Goal: Book appointment/travel/reservation

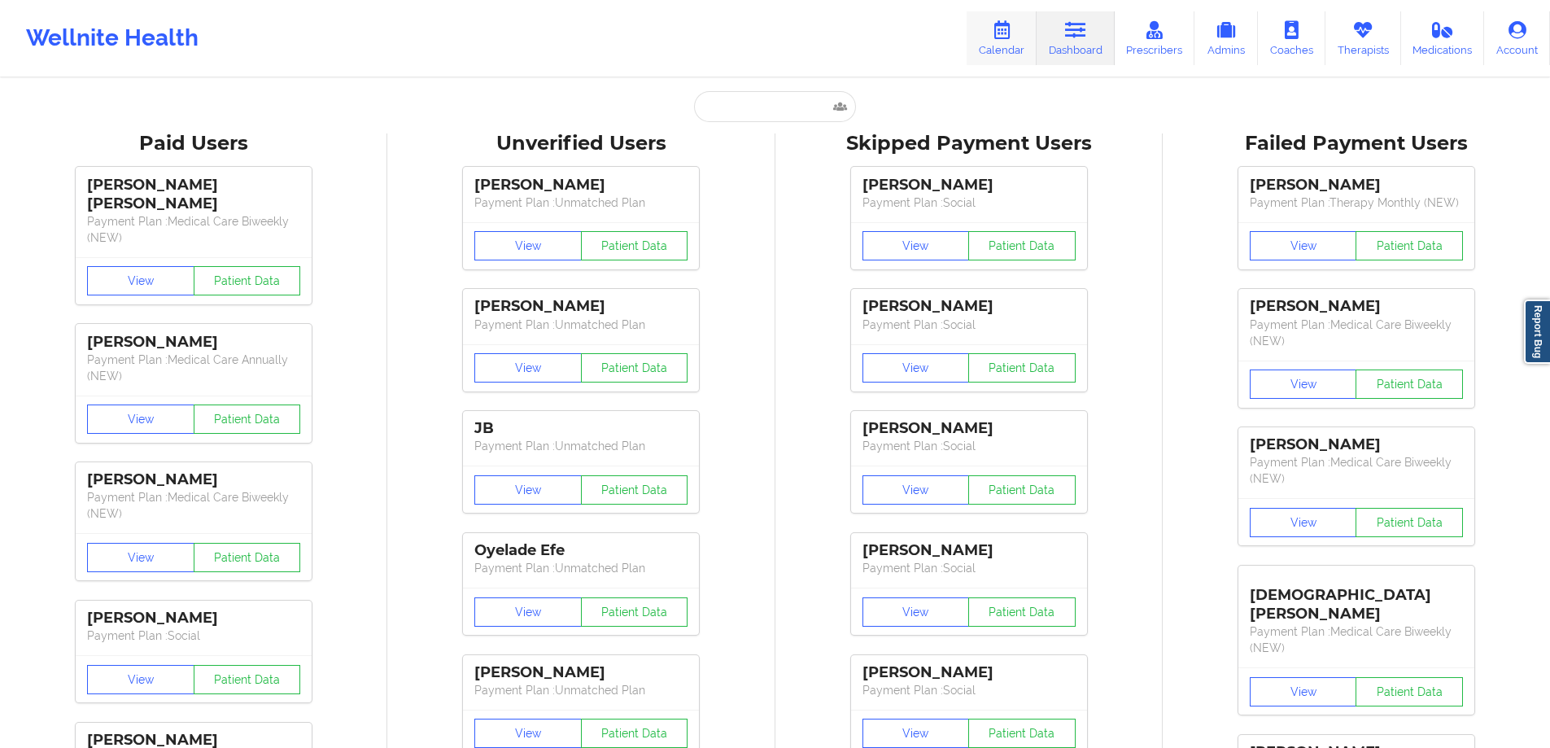
click at [1025, 15] on link "Calendar" at bounding box center [1002, 38] width 70 height 54
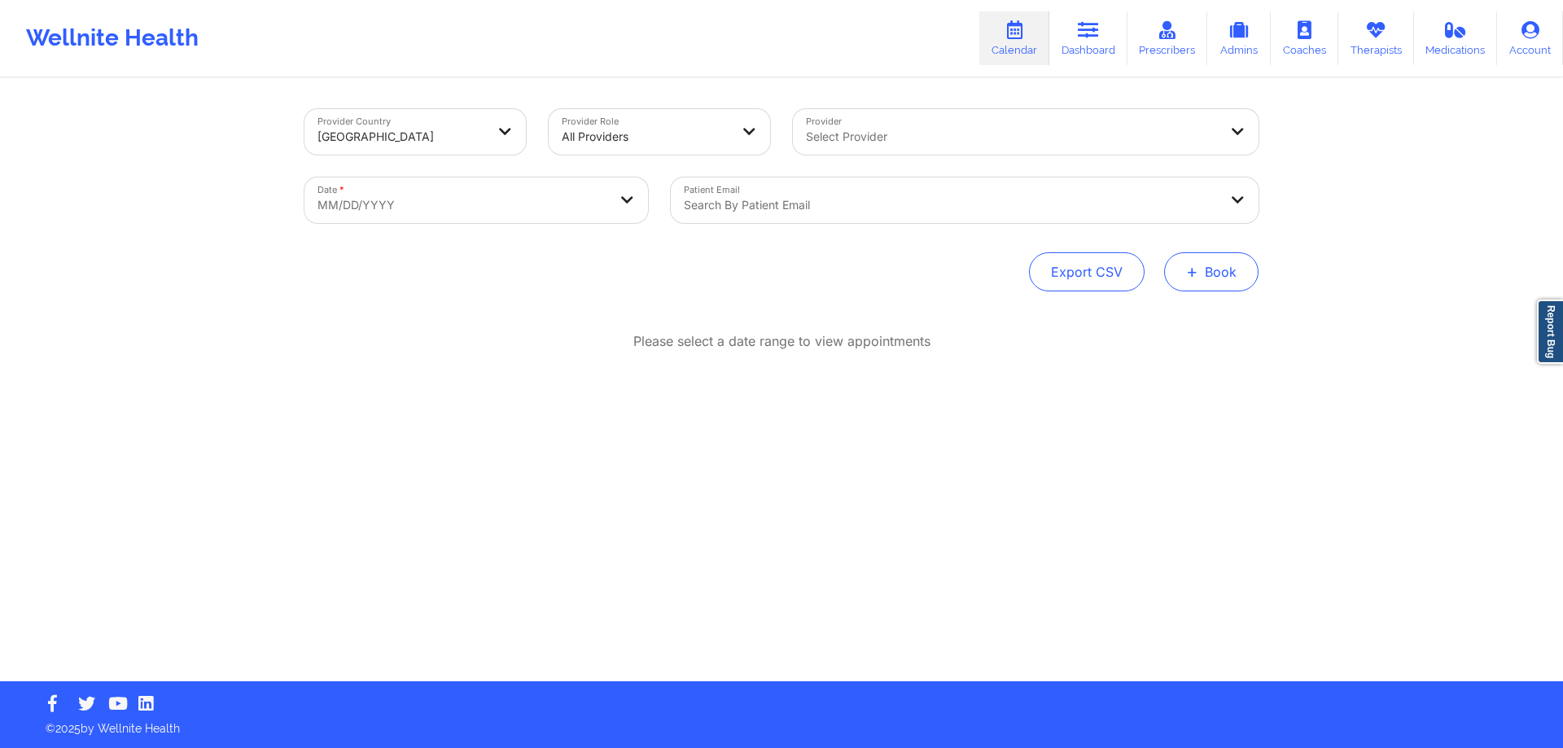
click at [1226, 256] on button "+ Book" at bounding box center [1211, 271] width 94 height 39
click at [1227, 304] on div "Therapy Session Doctor Consultation" at bounding box center [1183, 336] width 149 height 74
click at [1223, 317] on button "Therapy Session" at bounding box center [1183, 323] width 125 height 27
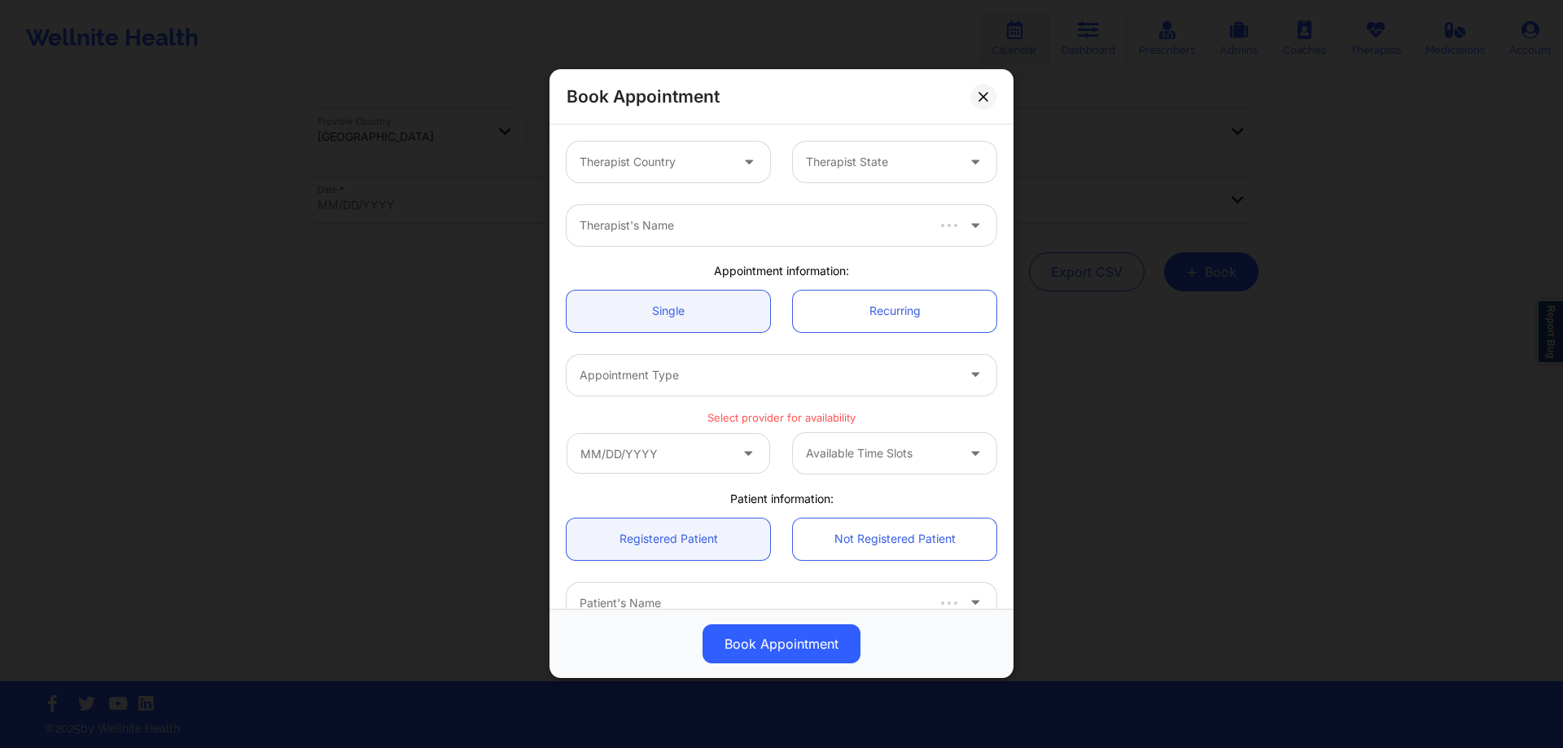
click at [654, 164] on div at bounding box center [654, 163] width 150 height 20
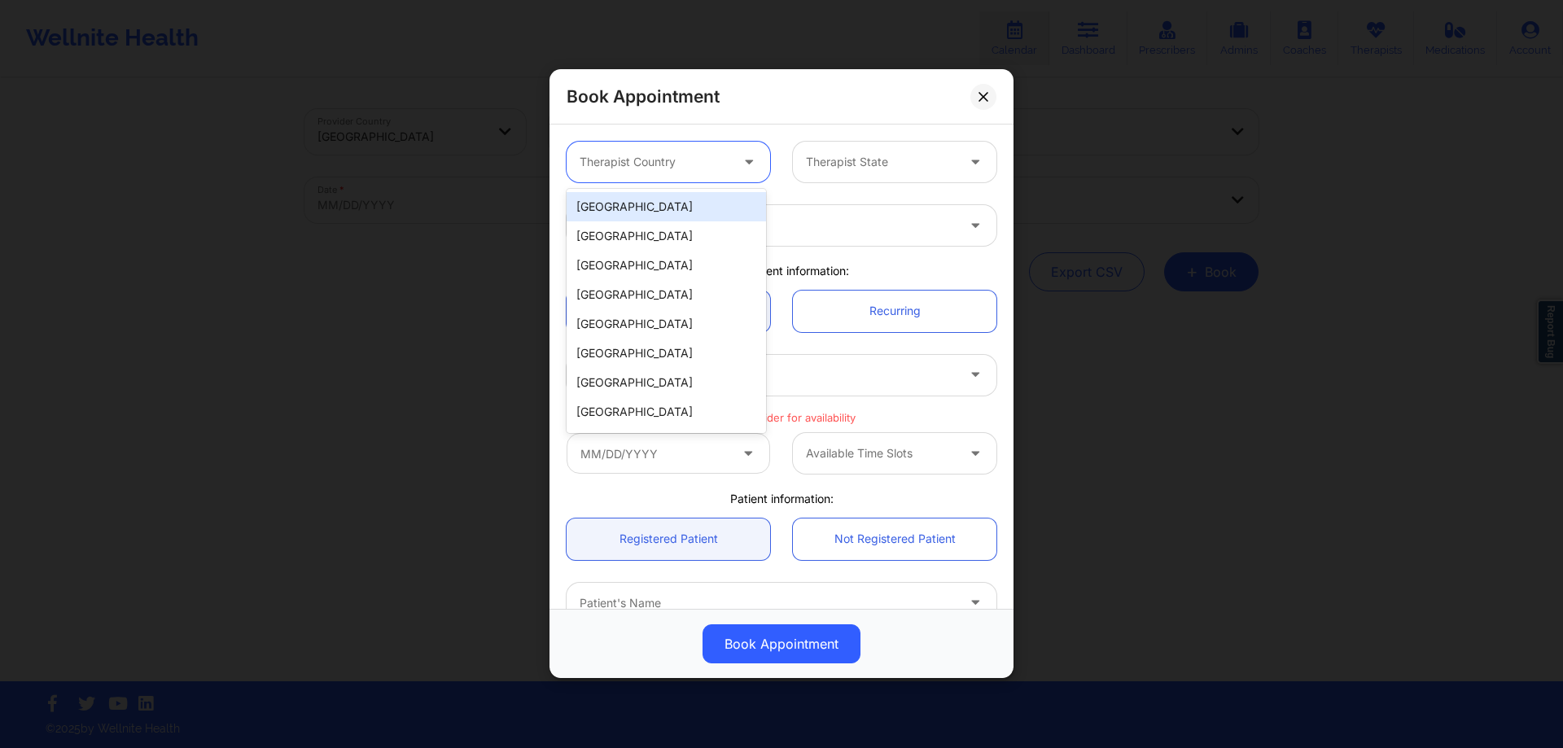
click at [651, 216] on div "[GEOGRAPHIC_DATA]" at bounding box center [665, 206] width 199 height 29
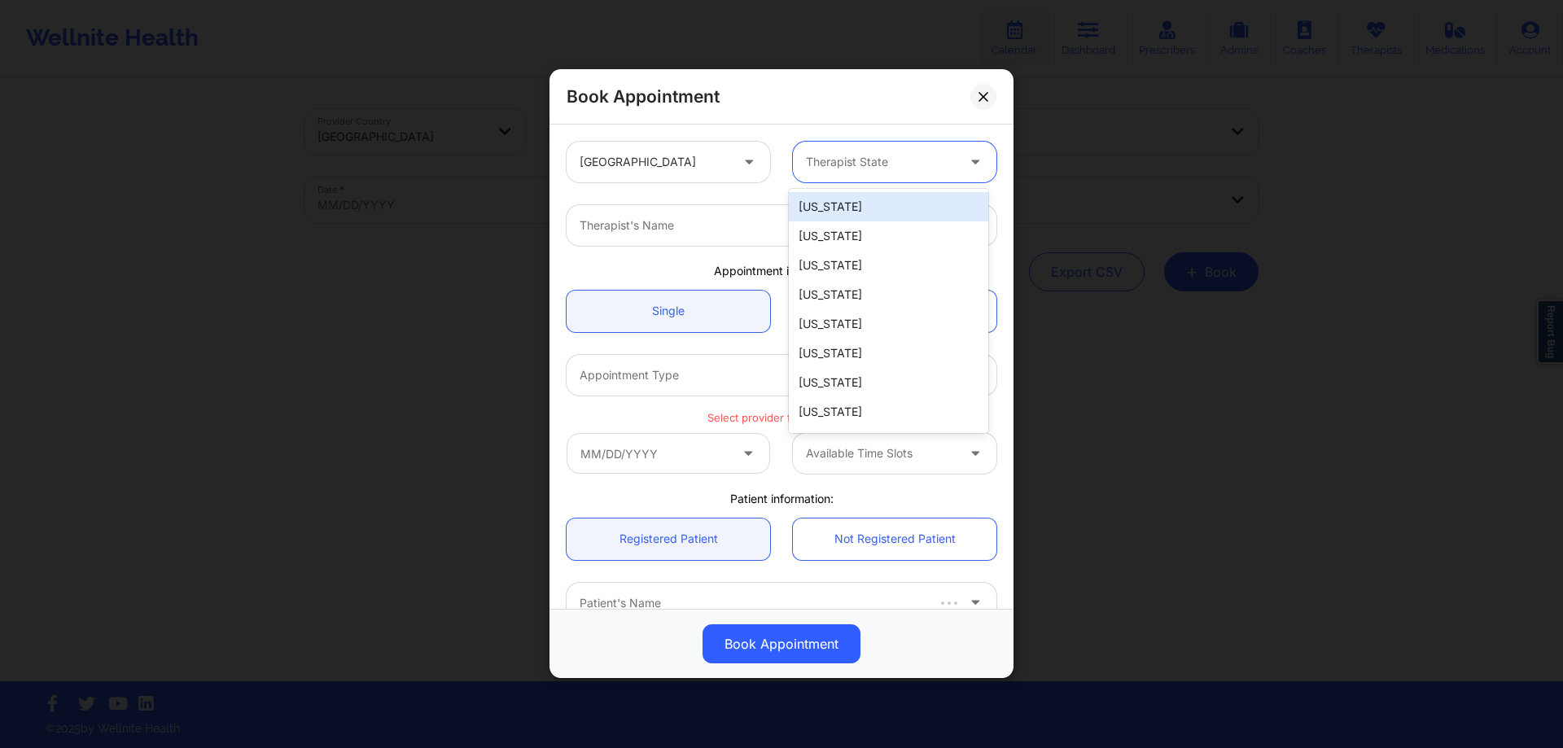
click at [824, 166] on div at bounding box center [881, 163] width 150 height 20
type input "c"
type input "fl"
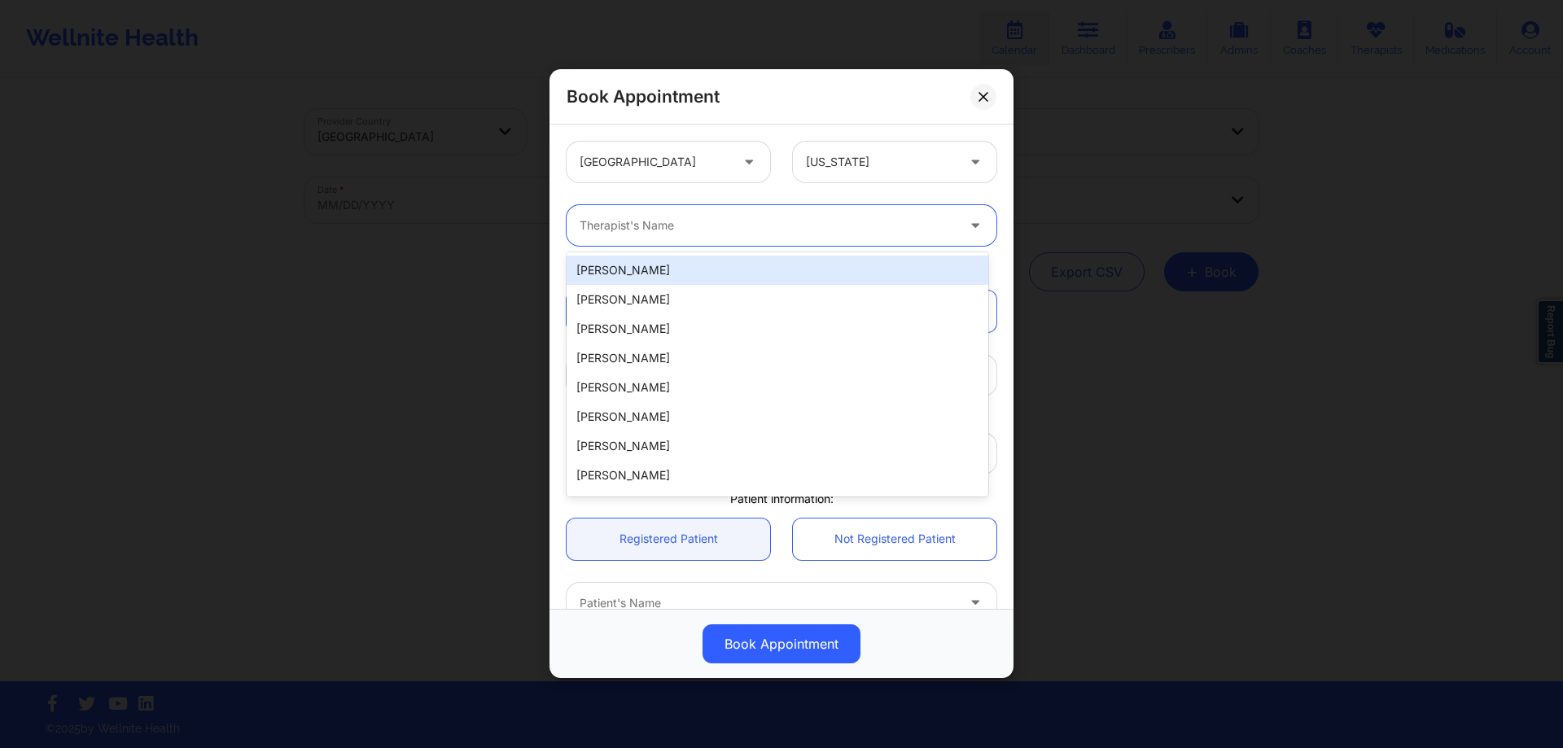
click at [824, 208] on div "Therapist's Name" at bounding box center [761, 225] width 391 height 41
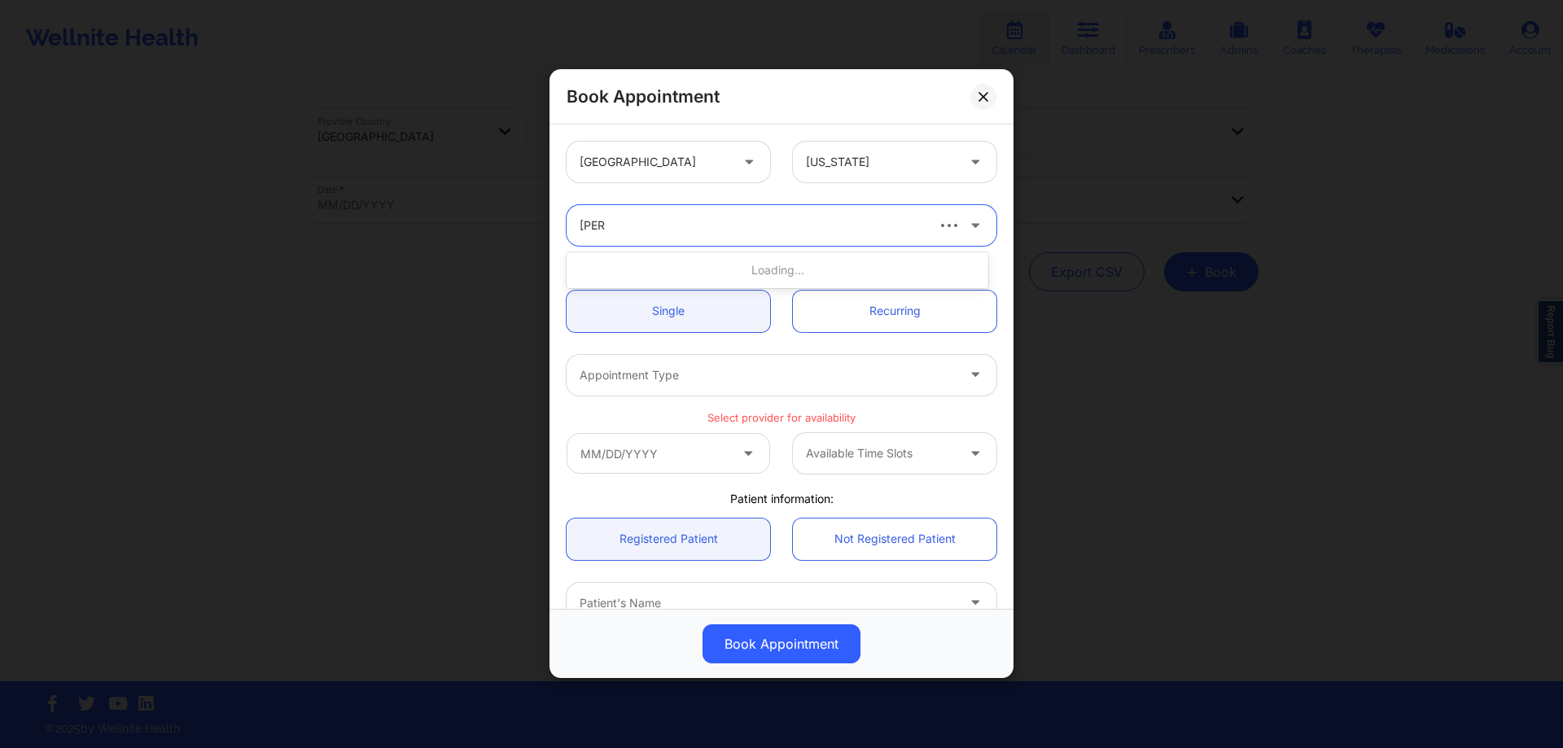
type input "quisha"
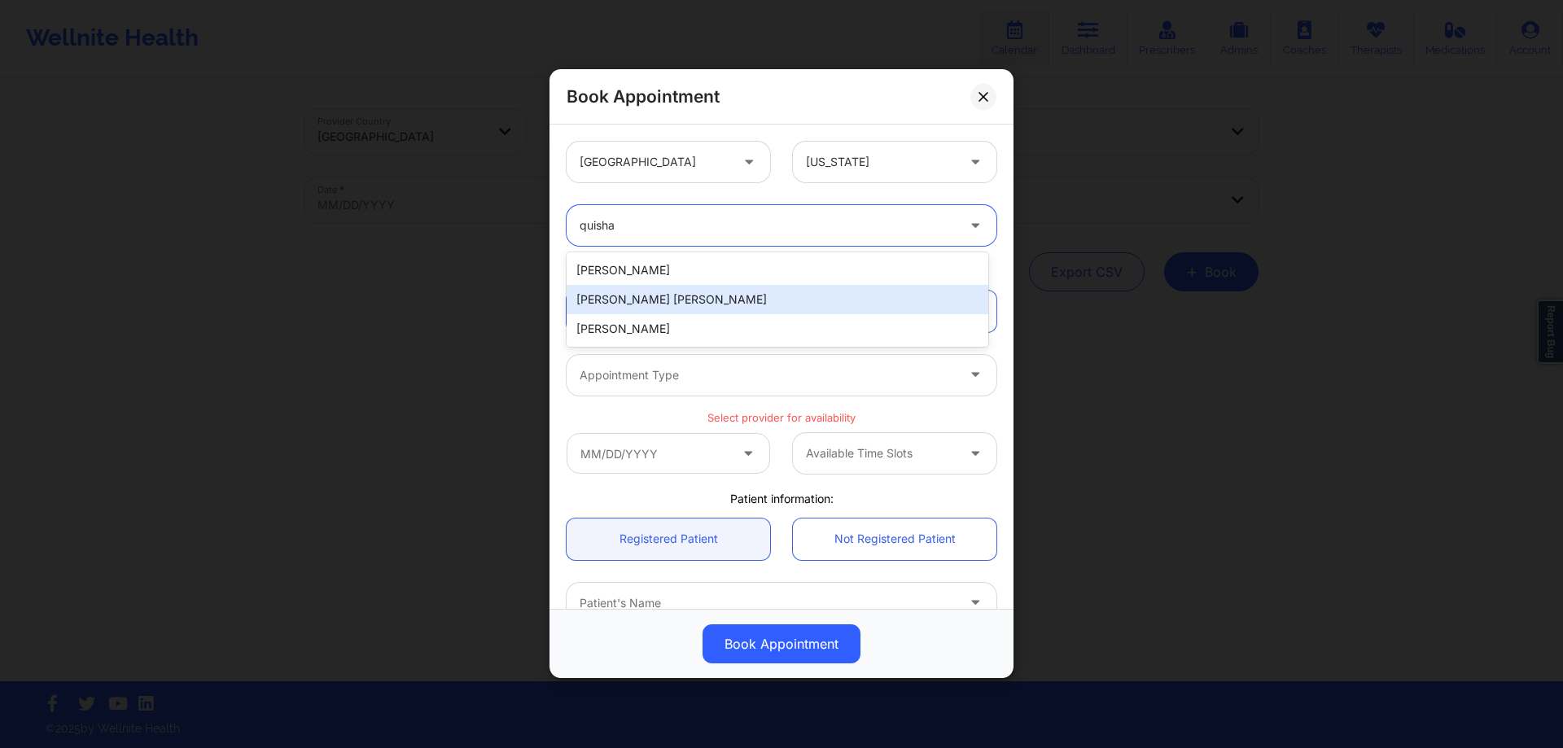
click at [711, 288] on div "[PERSON_NAME] [PERSON_NAME]" at bounding box center [777, 299] width 422 height 29
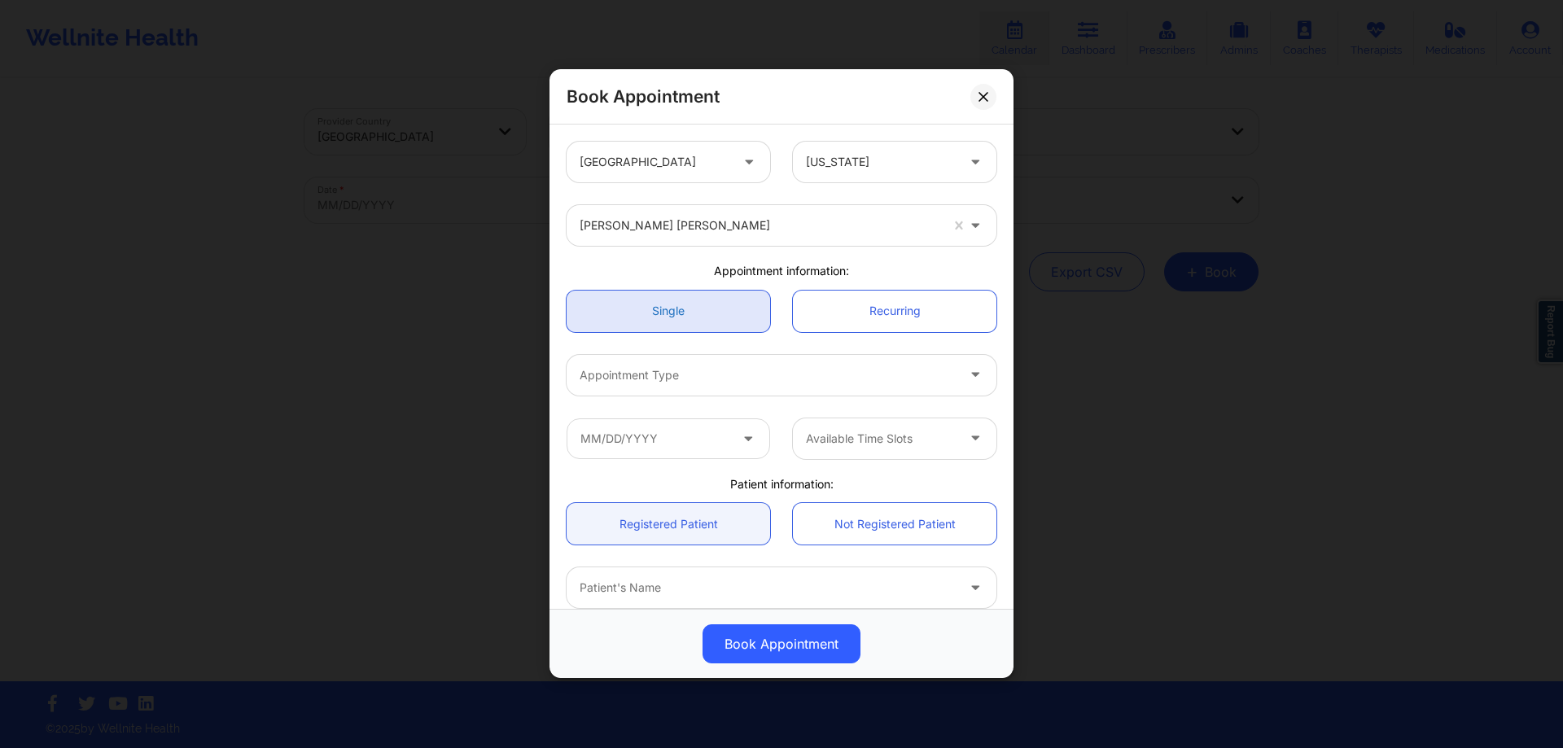
click at [691, 317] on link "Single" at bounding box center [667, 312] width 203 height 42
click at [712, 378] on div at bounding box center [767, 375] width 376 height 20
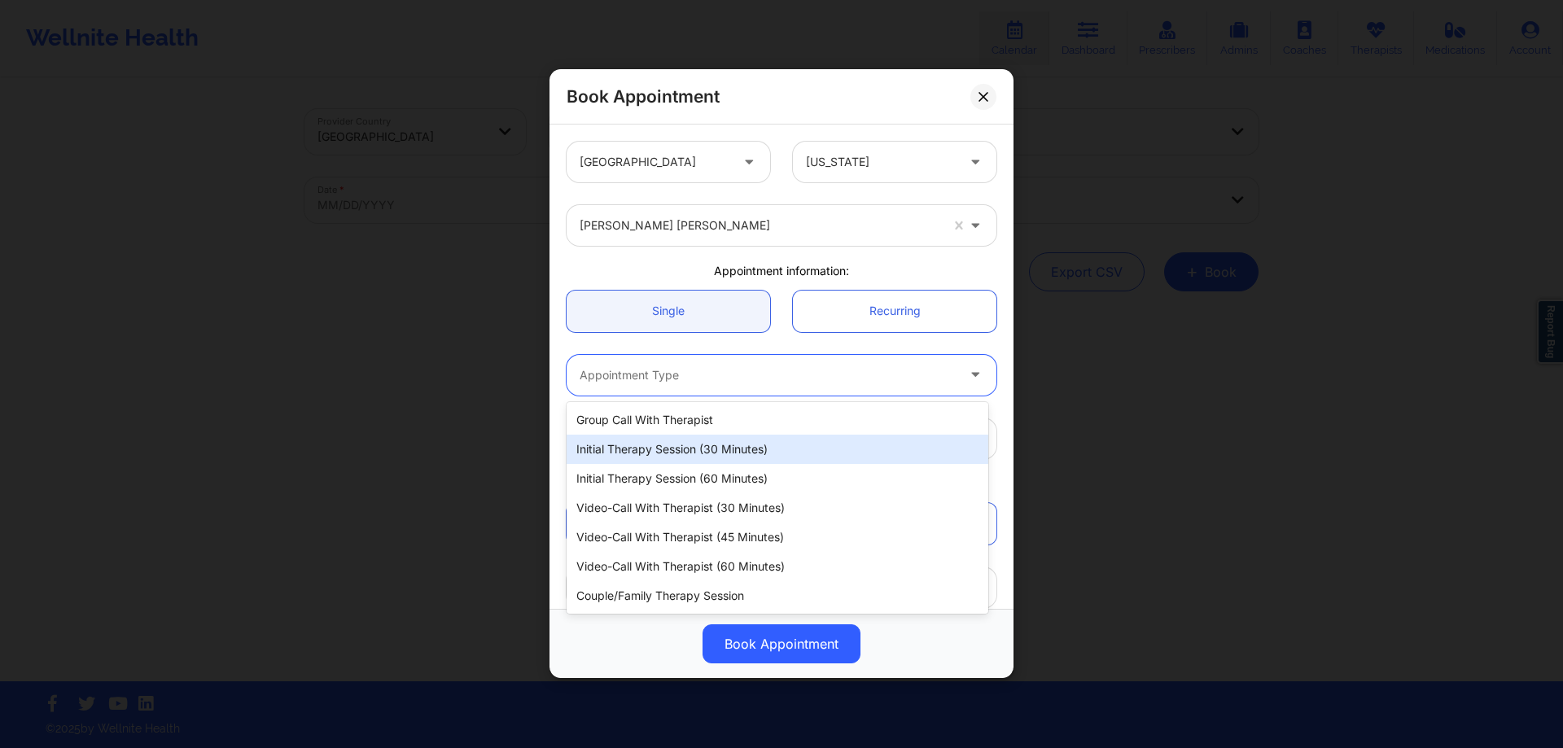
click at [689, 455] on div "Initial Therapy Session (30 minutes)" at bounding box center [777, 449] width 422 height 29
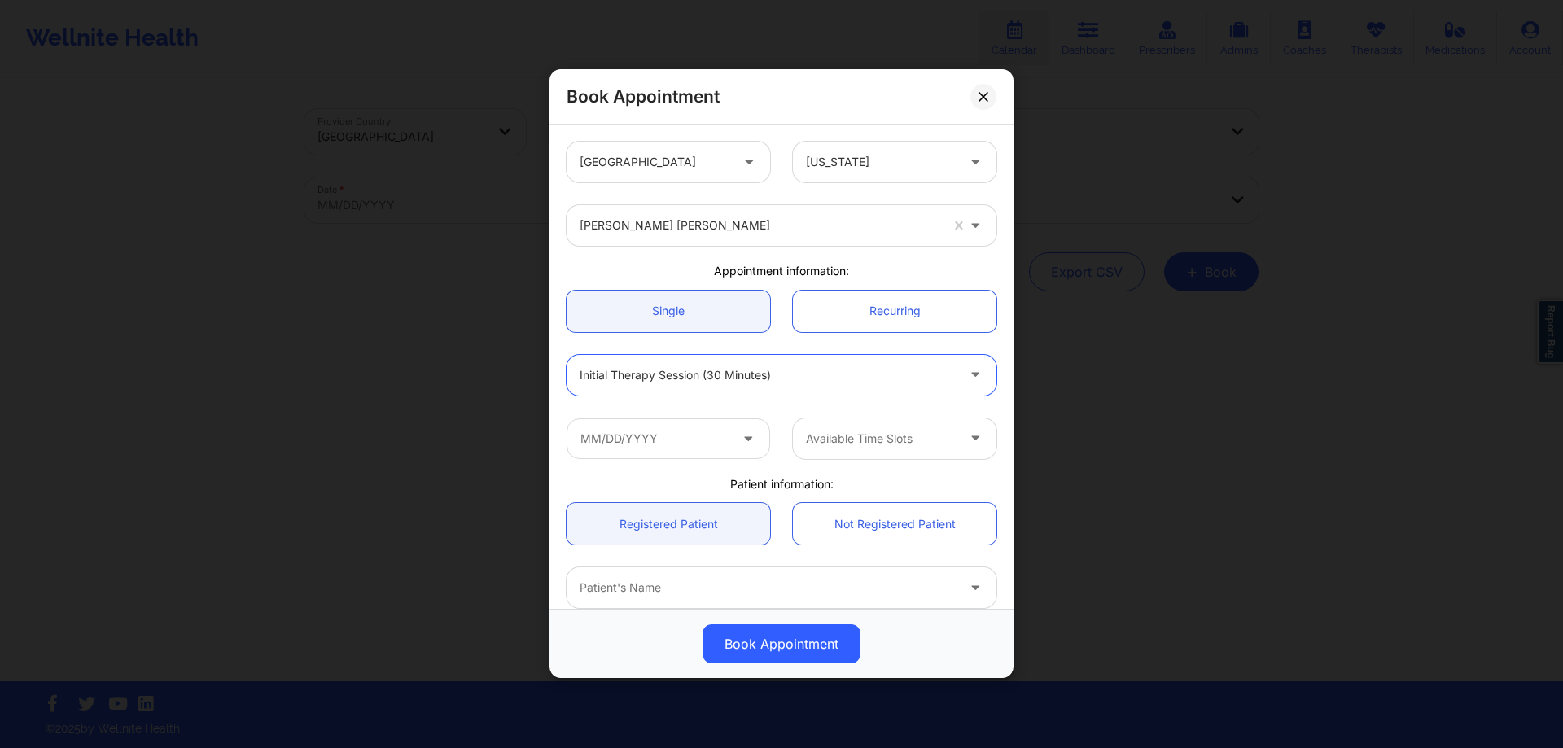
click at [732, 373] on div at bounding box center [767, 375] width 376 height 20
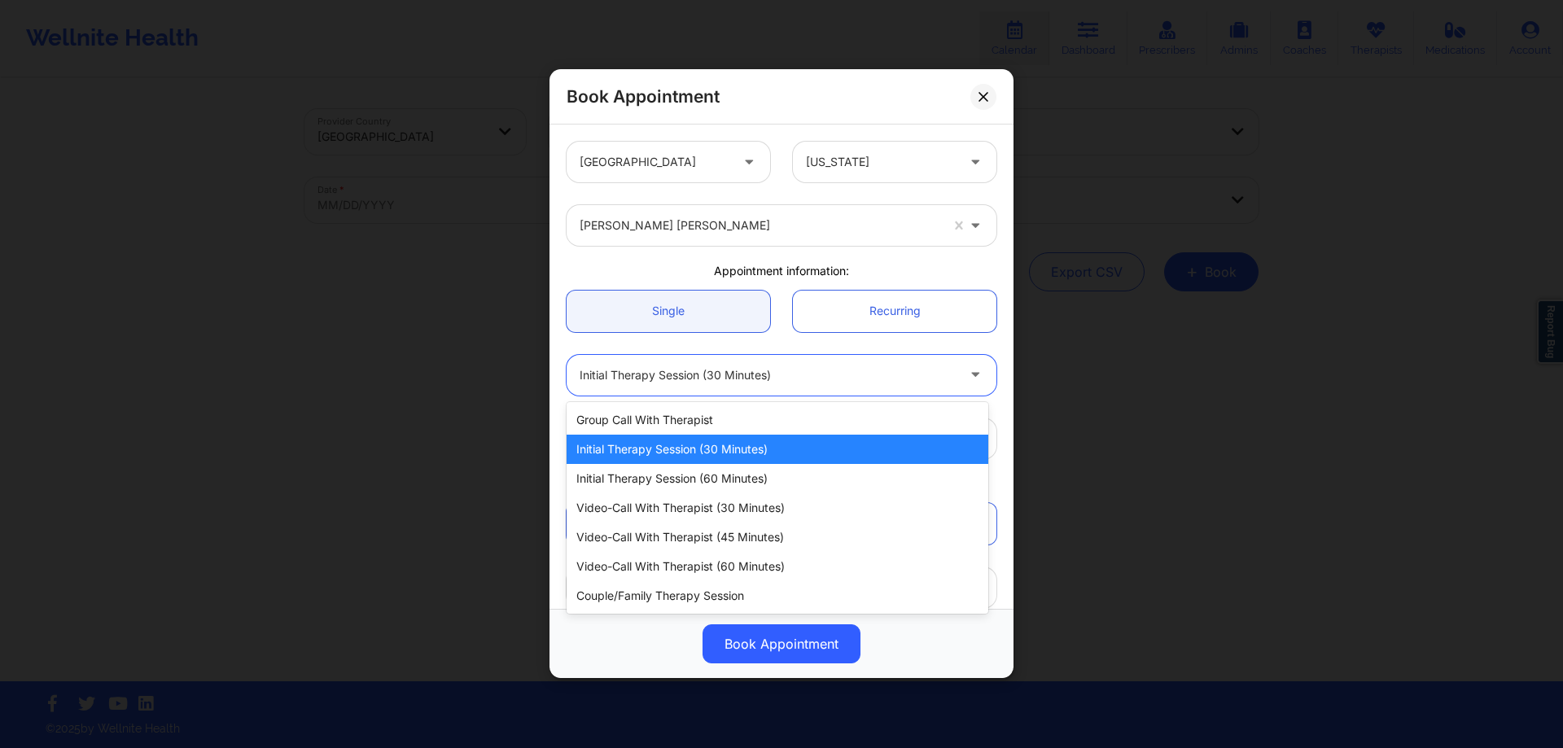
click at [675, 483] on div "Initial Therapy Session (60 minutes)" at bounding box center [777, 478] width 422 height 29
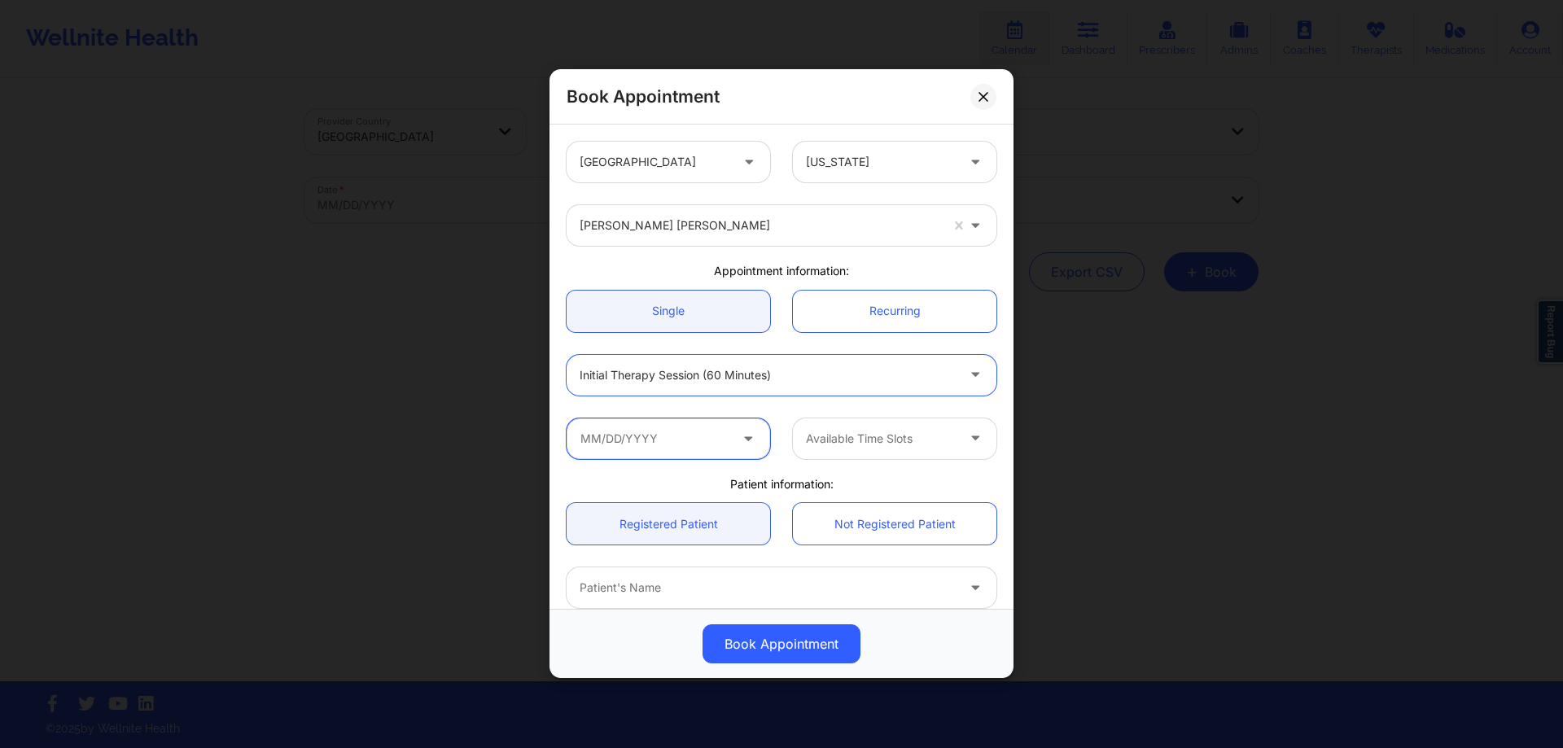
click at [695, 444] on input "text" at bounding box center [667, 438] width 203 height 41
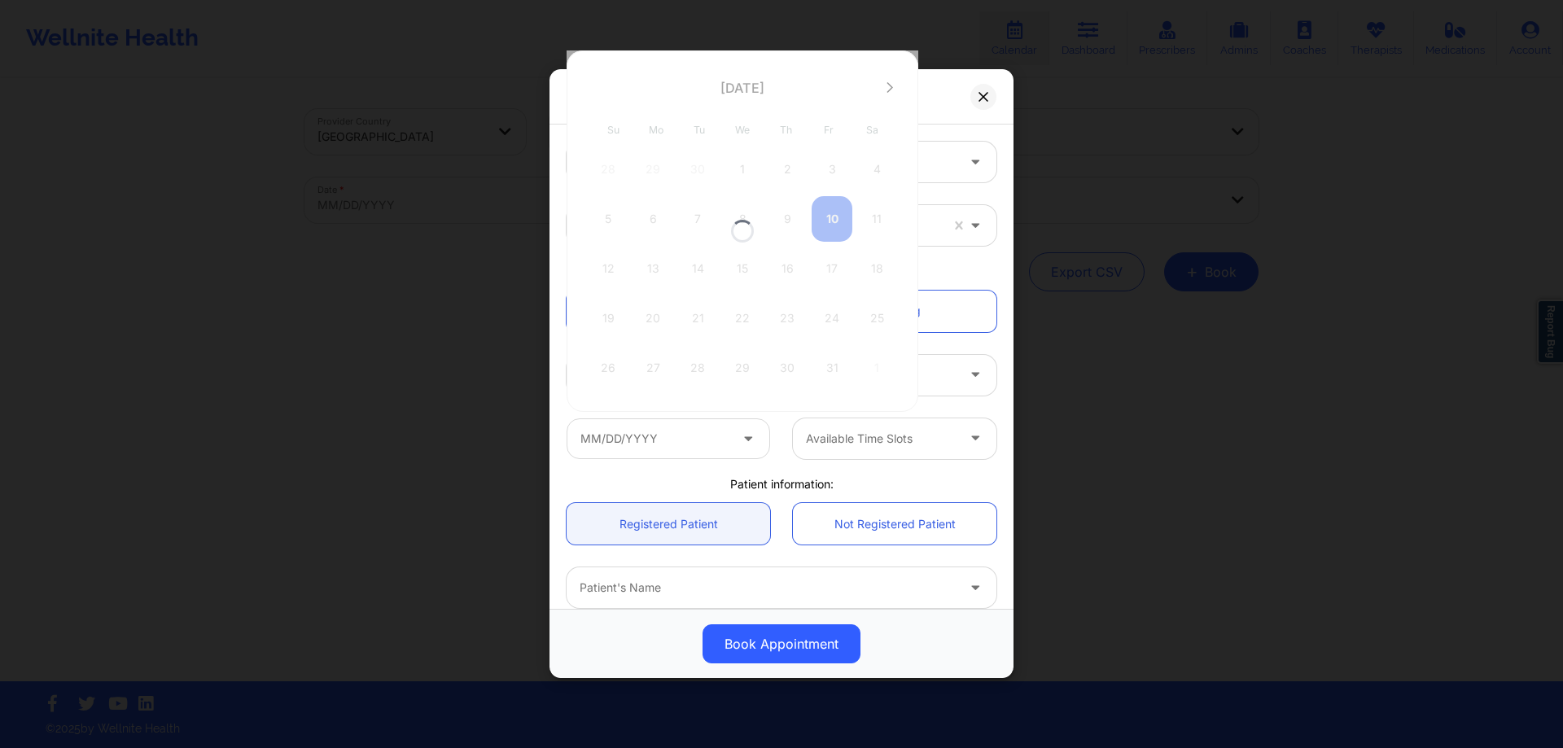
click at [829, 226] on div at bounding box center [742, 230] width 352 height 361
click at [833, 225] on div "10" at bounding box center [831, 219] width 41 height 46
type input "[DATE]"
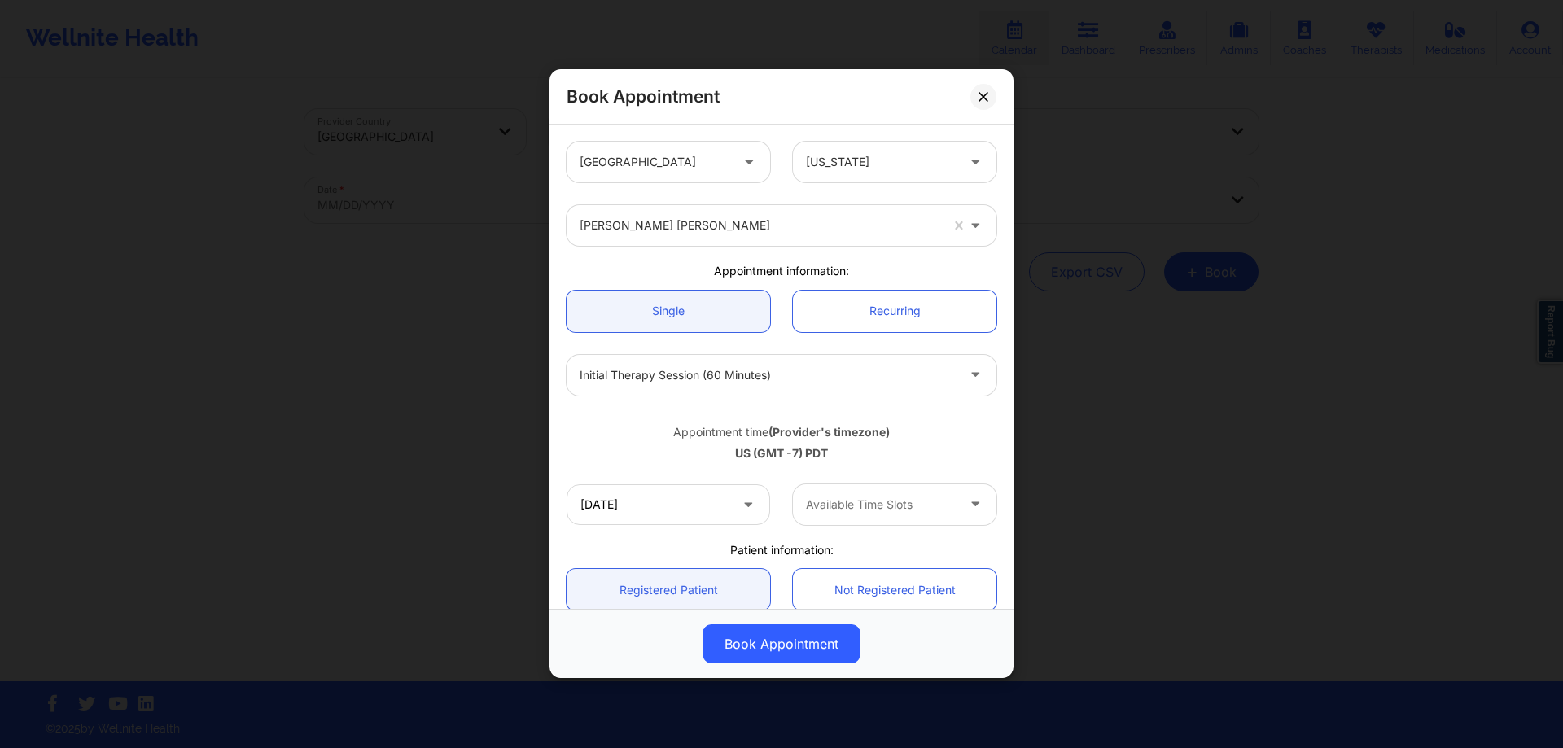
click at [858, 500] on div at bounding box center [881, 505] width 150 height 20
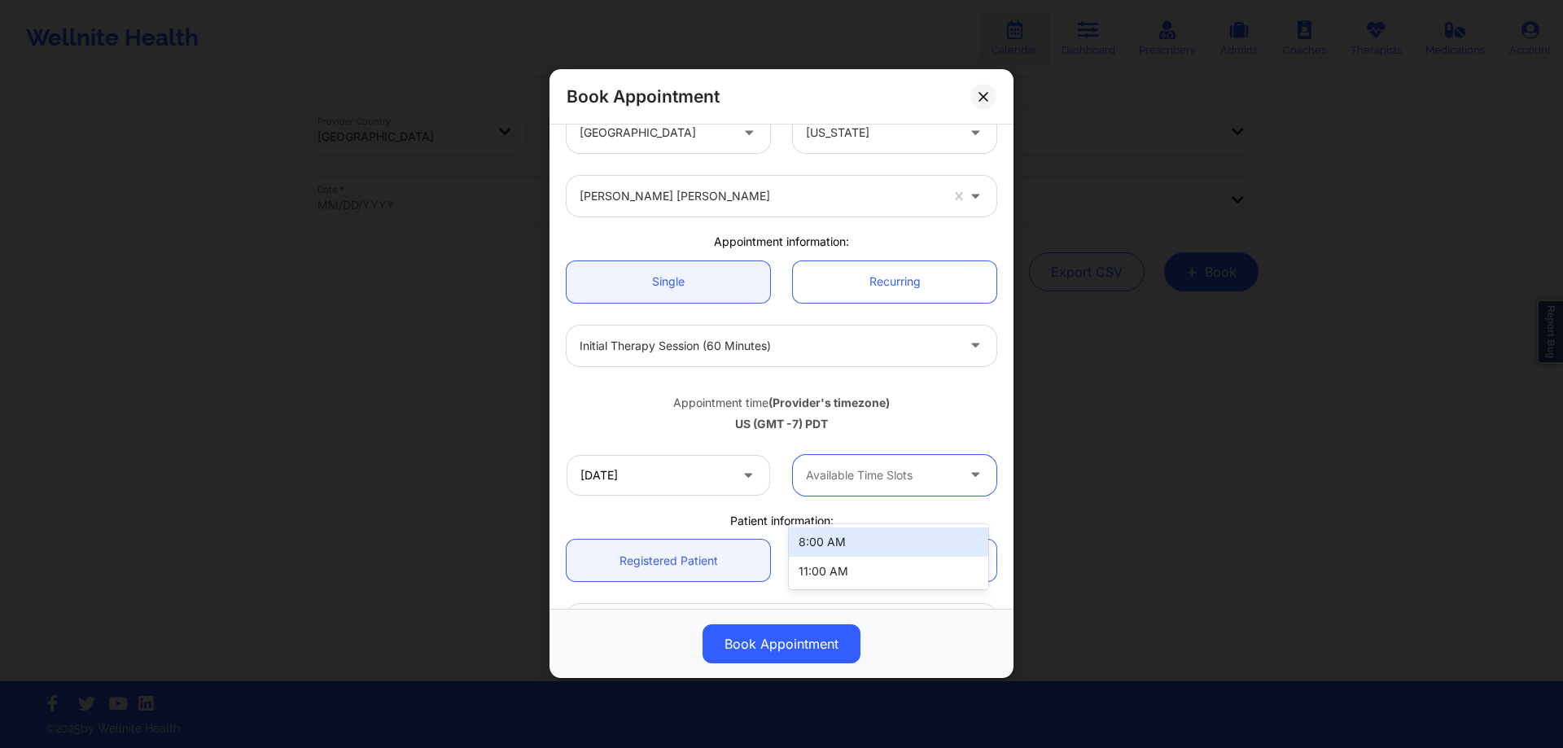
scroll to position [81, 0]
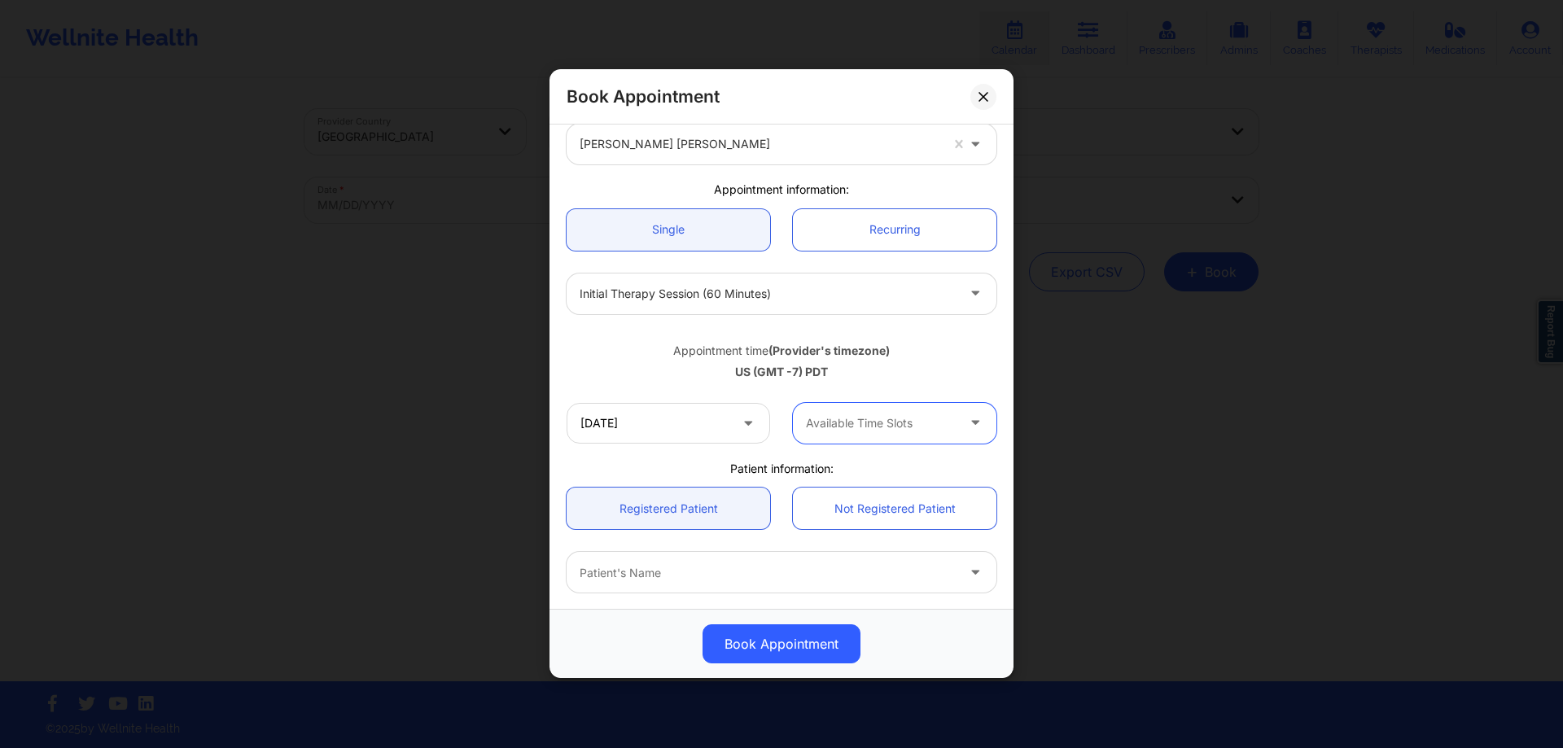
click at [885, 439] on div "Available Time Slots" at bounding box center [875, 423] width 164 height 41
click at [871, 469] on div "8:00 AM" at bounding box center [888, 467] width 199 height 29
click at [884, 430] on div at bounding box center [881, 423] width 150 height 20
click at [883, 492] on div "11:00 AM" at bounding box center [888, 497] width 199 height 29
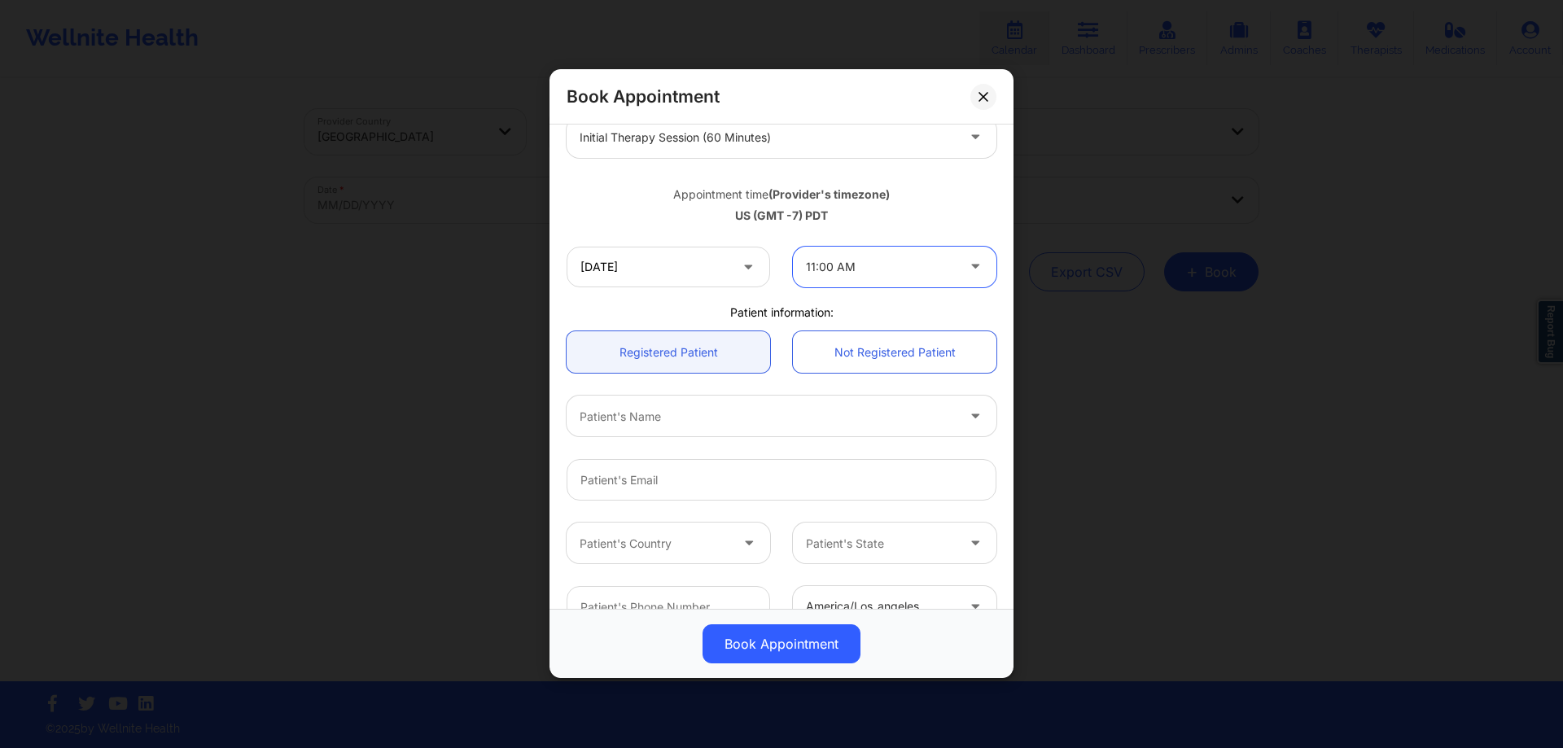
scroll to position [244, 0]
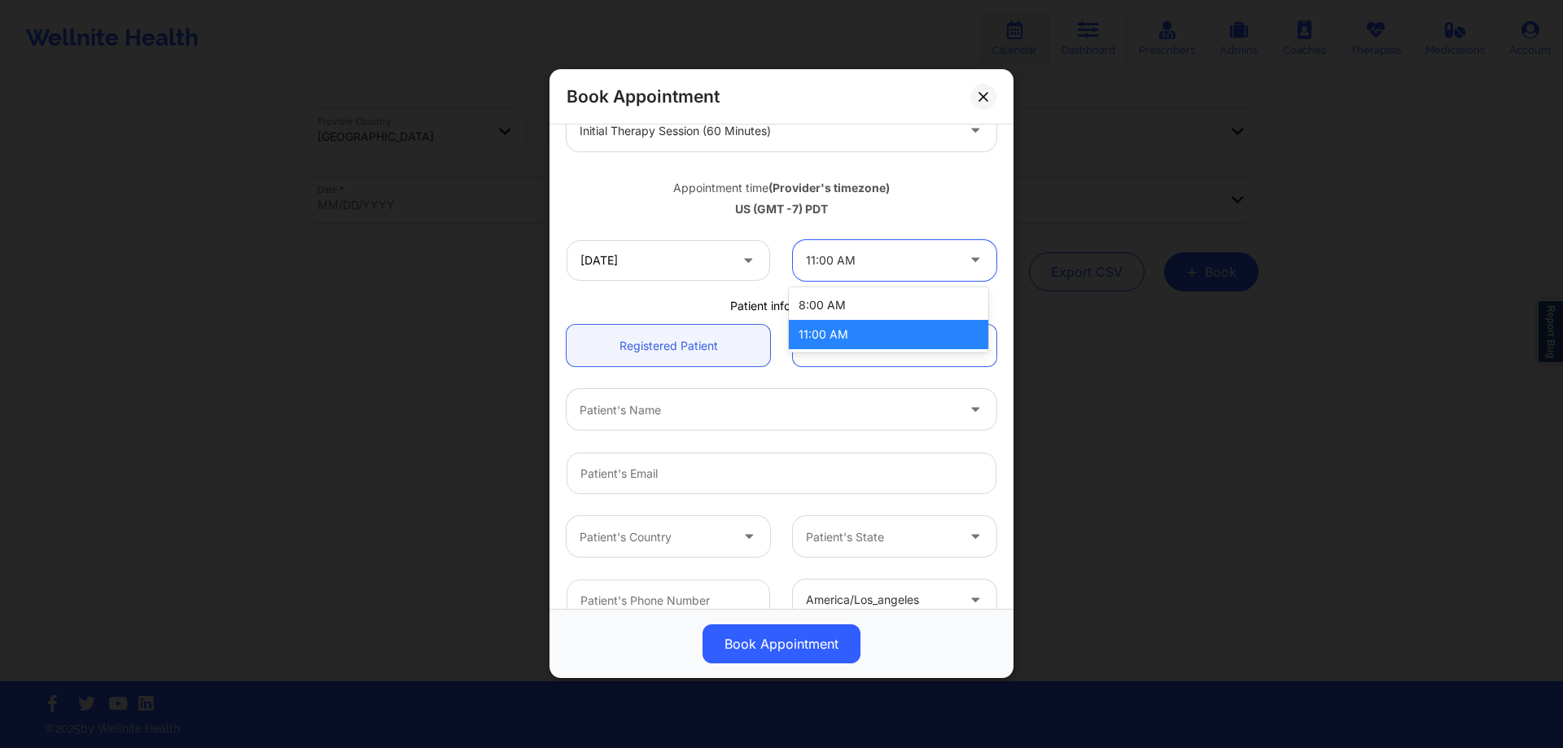
click at [850, 273] on div "11:00 AM" at bounding box center [881, 260] width 150 height 41
click at [850, 272] on div "11:00 AM" at bounding box center [881, 260] width 150 height 41
